Goal: Find contact information: Find contact information

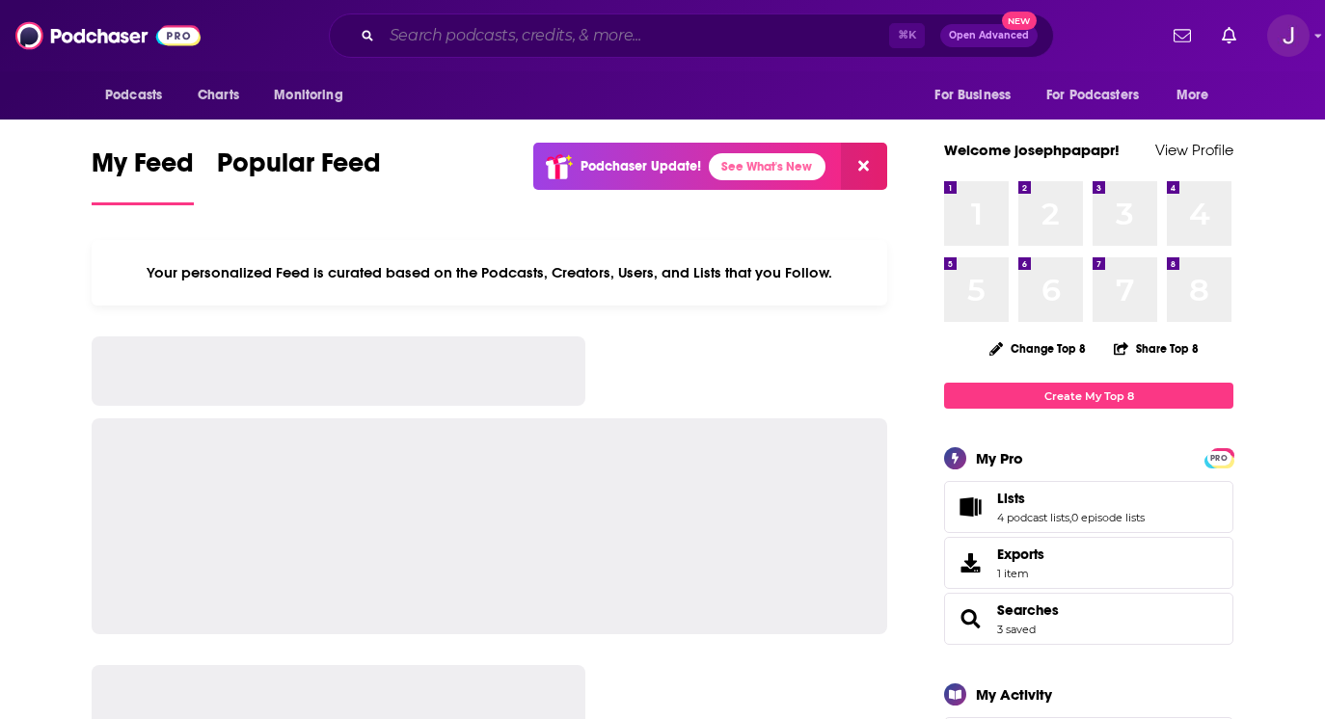
click at [500, 40] on input "Search podcasts, credits, & more..." at bounding box center [635, 35] width 507 height 31
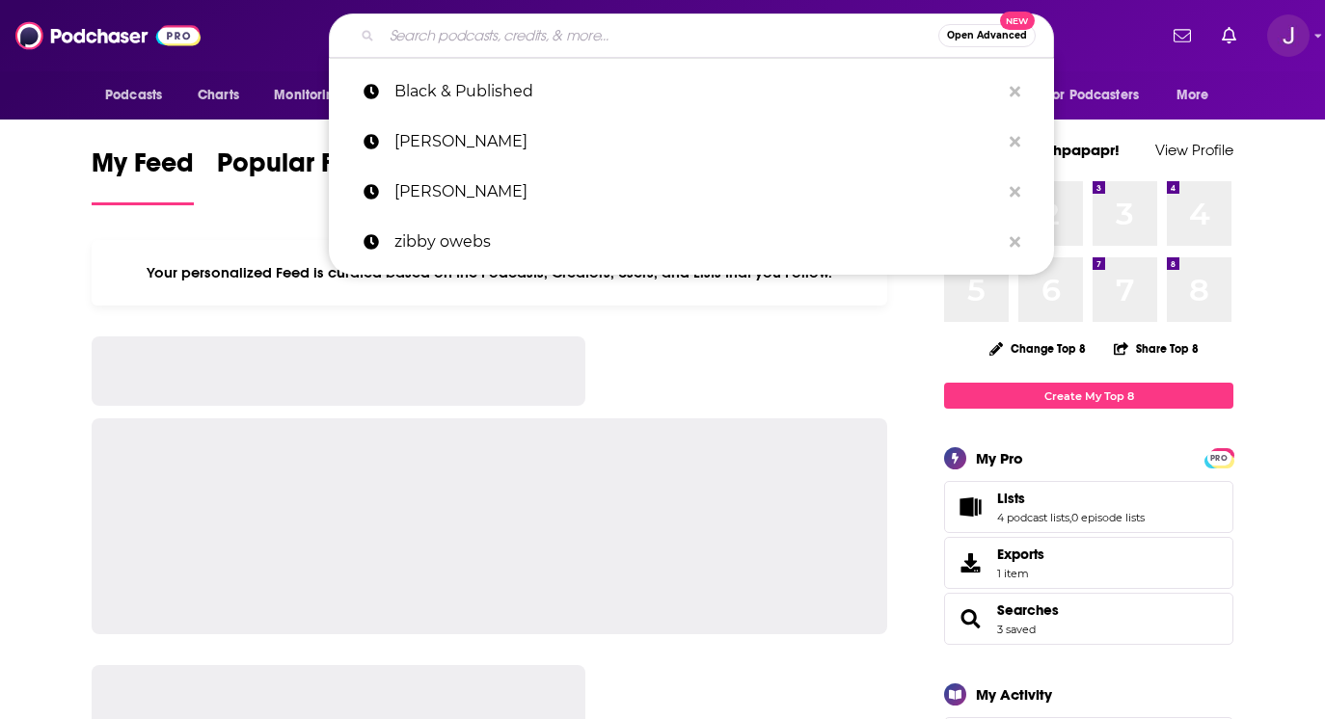
paste input "Lineup with [PERSON_NAME]"
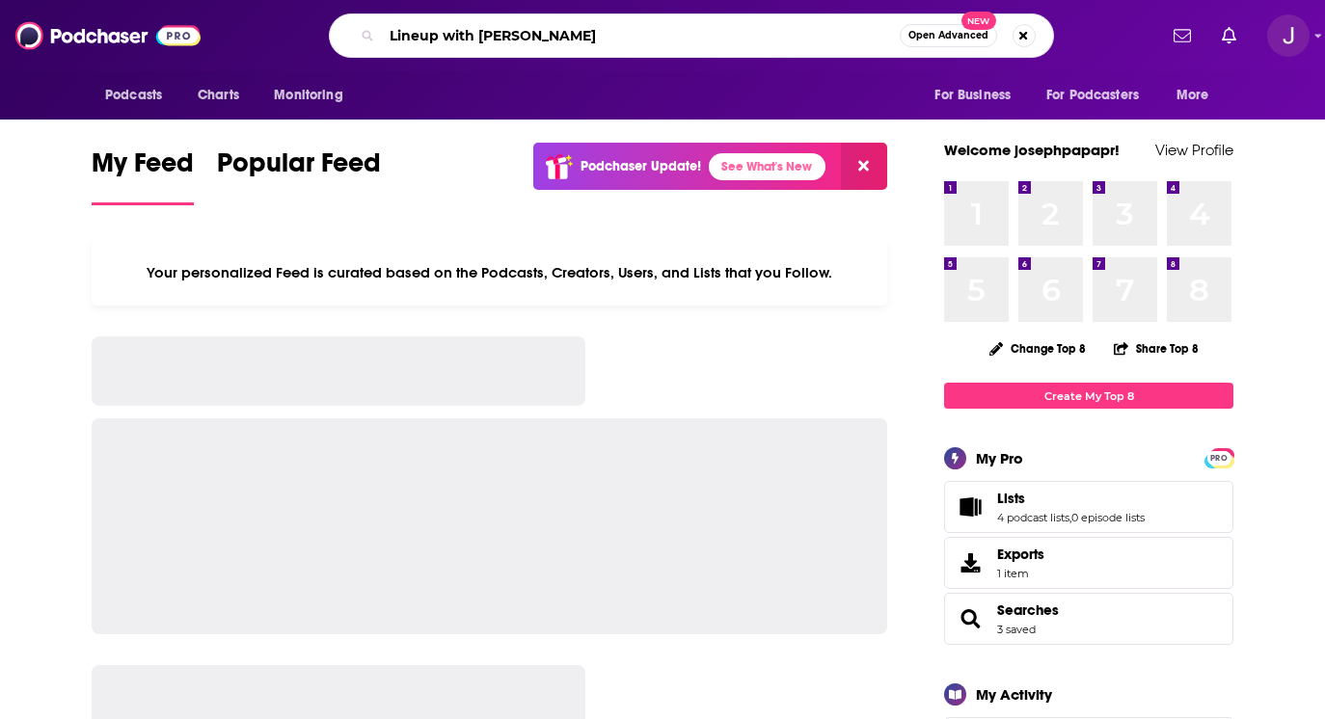
type input "Lineup with [PERSON_NAME]"
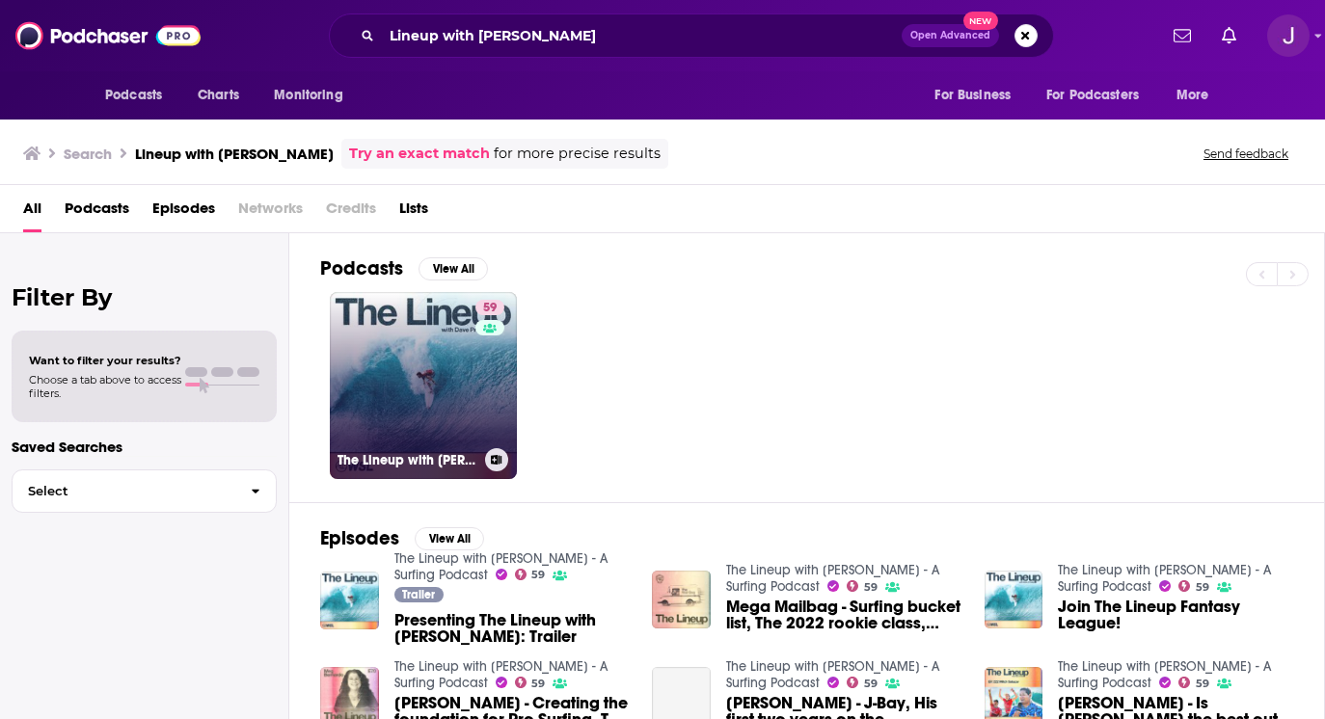
click at [439, 353] on link "59 The Lineup with [PERSON_NAME] - A Surfing Podcast" at bounding box center [423, 385] width 187 height 187
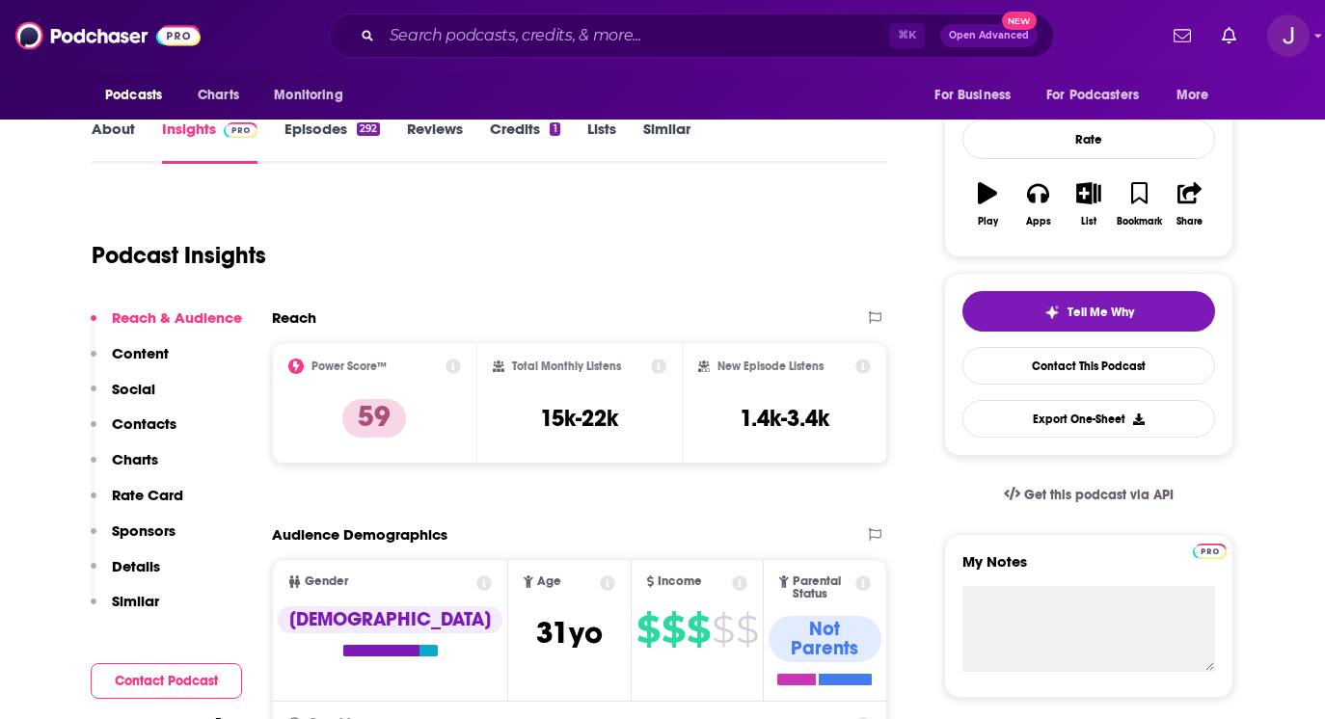
scroll to position [604, 0]
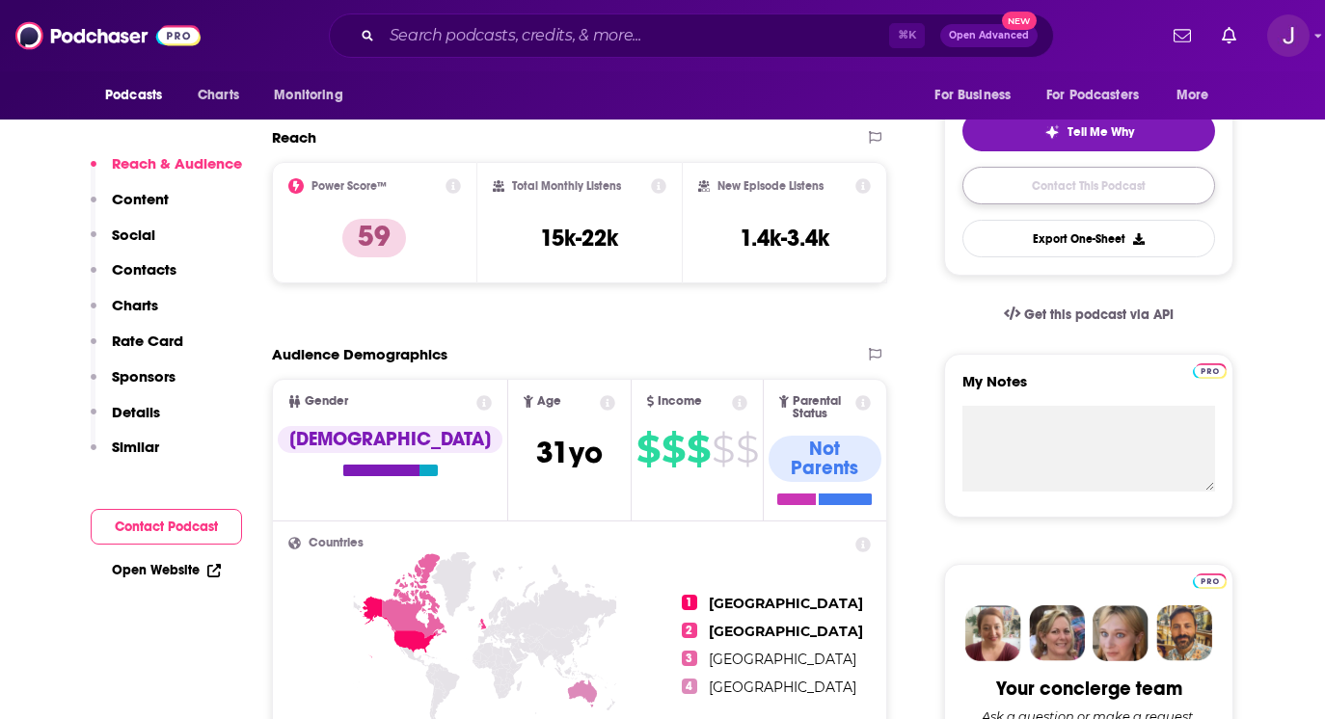
click at [1136, 173] on link "Contact This Podcast" at bounding box center [1089, 186] width 253 height 38
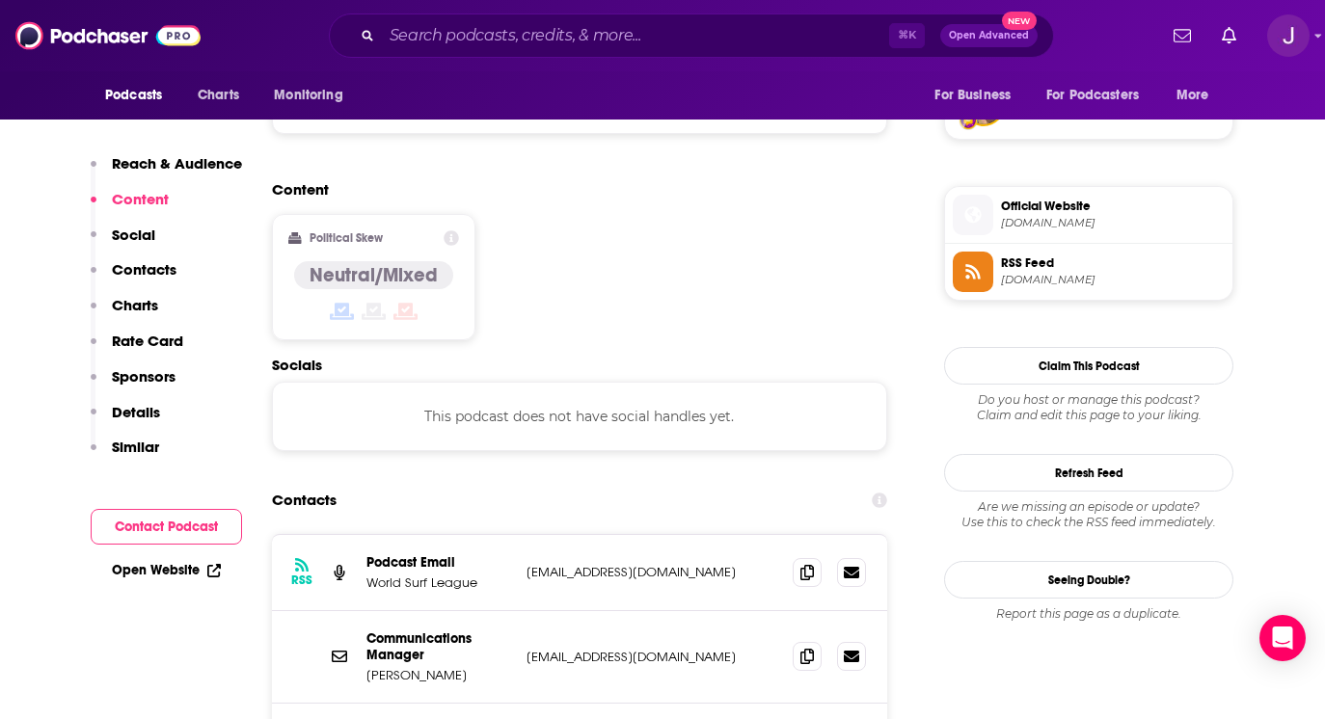
scroll to position [1452, 0]
click at [808, 563] on icon at bounding box center [807, 570] width 14 height 15
